Goal: Information Seeking & Learning: Learn about a topic

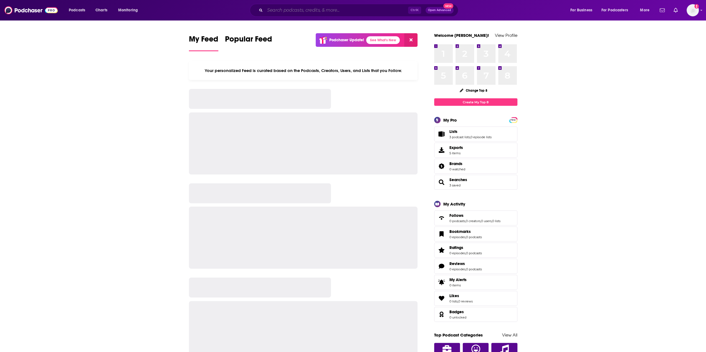
click at [275, 14] on input "Search podcasts, credits, & more..." at bounding box center [336, 10] width 143 height 9
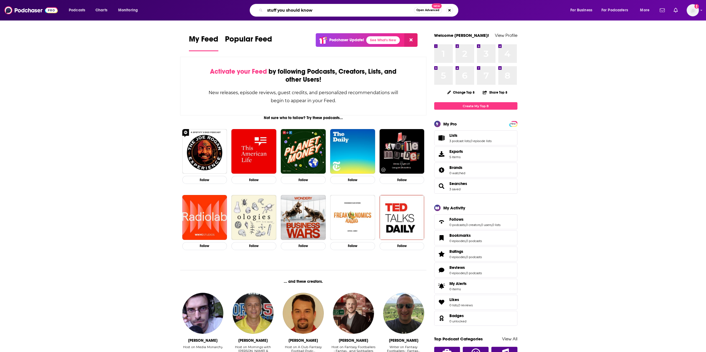
type input "stuff you should know"
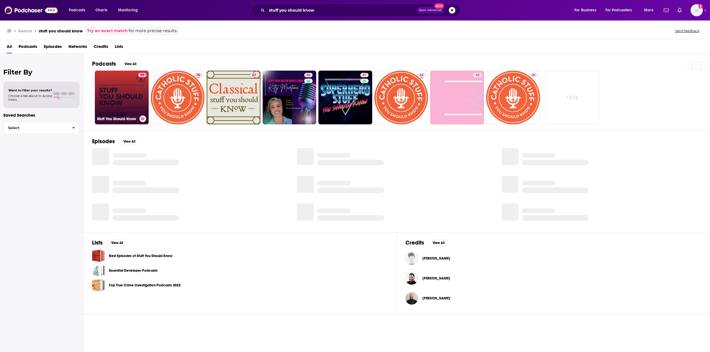
click at [117, 93] on link "99 Stuff You Should Know" at bounding box center [122, 98] width 54 height 54
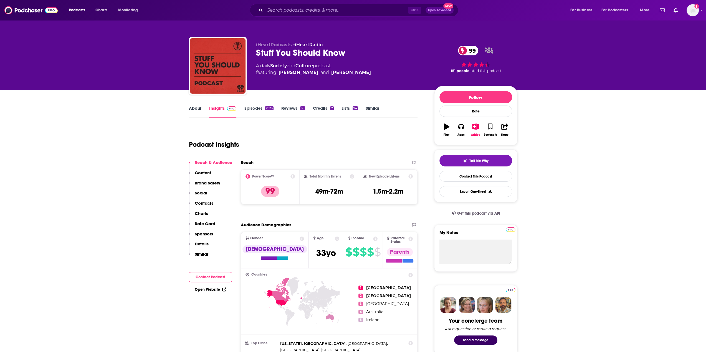
click at [190, 111] on link "About" at bounding box center [195, 112] width 12 height 13
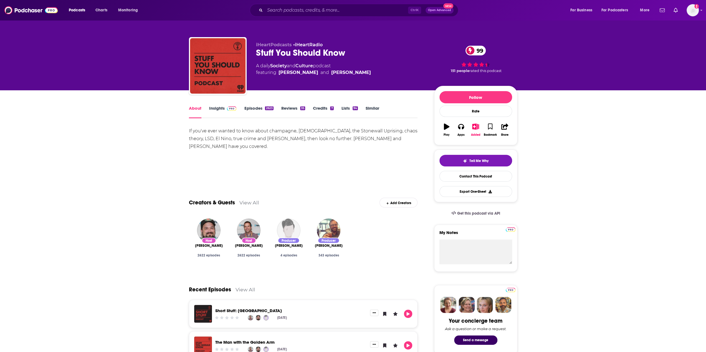
click at [220, 108] on link "Insights" at bounding box center [222, 112] width 27 height 13
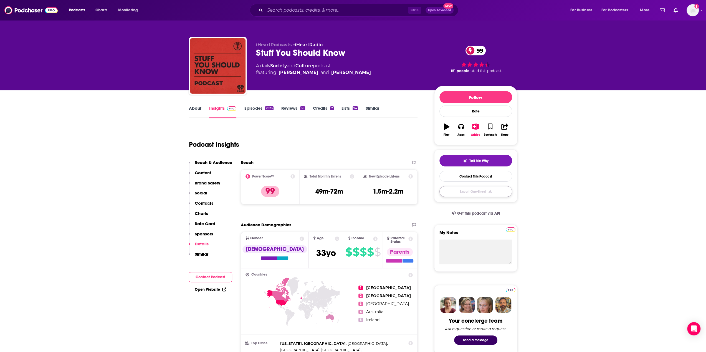
click at [479, 194] on button "Export One-Sheet" at bounding box center [475, 191] width 73 height 11
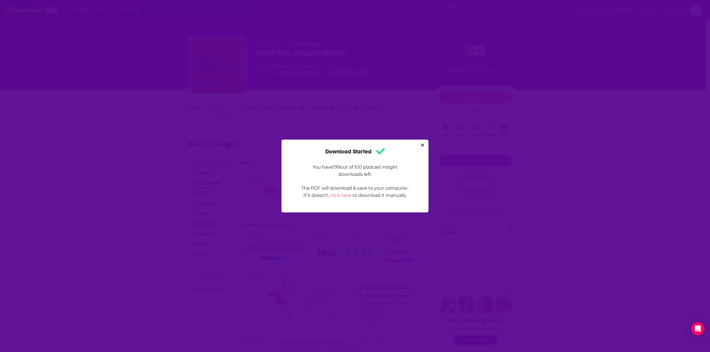
click at [423, 144] on icon "Close" at bounding box center [422, 145] width 3 height 4
